Goal: Task Accomplishment & Management: Use online tool/utility

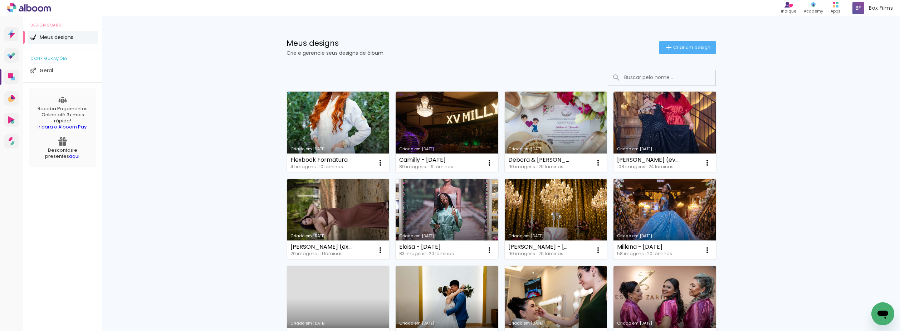
click at [657, 194] on link "Criado em [DATE]" at bounding box center [665, 219] width 103 height 81
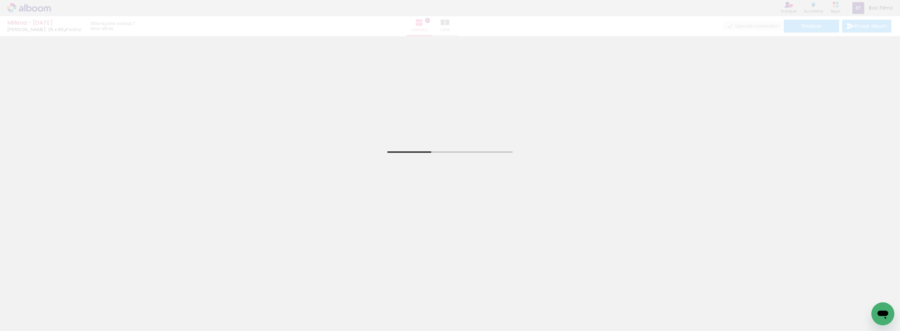
click at [34, 11] on div "Millena - 26.10.23 Luiz Fotógrafo: 25 x 60 editar 7 dias atrás. Lâminas 20 Capa…" at bounding box center [450, 18] width 900 height 36
click at [37, 11] on div "Millena - 26.10.23 Luiz Fotógrafo: 25 x 60 editar 7 dias atrás. Lâminas 20 Capa…" at bounding box center [450, 18] width 900 height 36
click at [38, 10] on div "Millena - 26.10.23 Luiz Fotógrafo: 25 x 60 editar 7 dias atrás. Lâminas 20 Capa…" at bounding box center [450, 18] width 900 height 36
